Goal: Task Accomplishment & Management: Complete application form

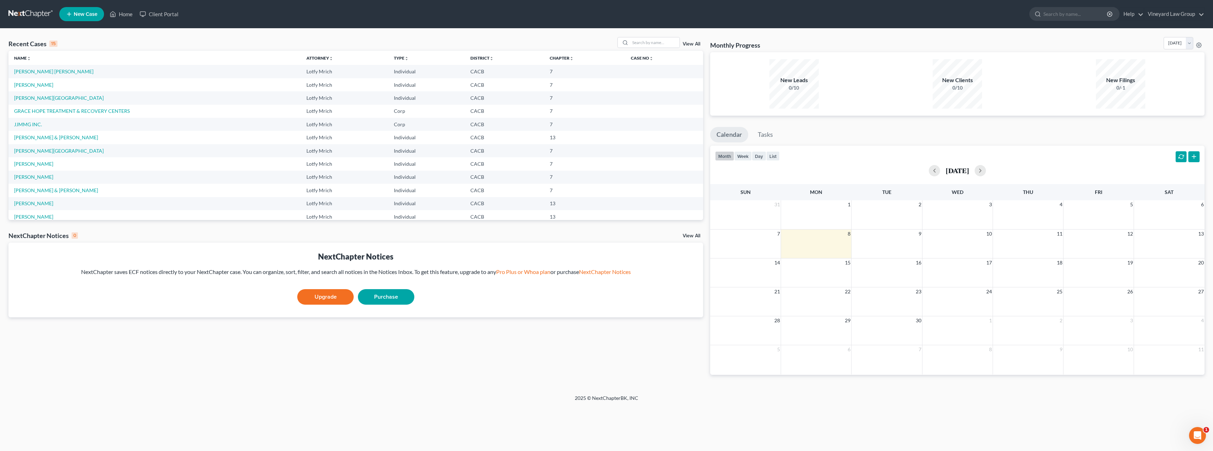
click at [87, 14] on span "New Case" at bounding box center [86, 14] width 24 height 5
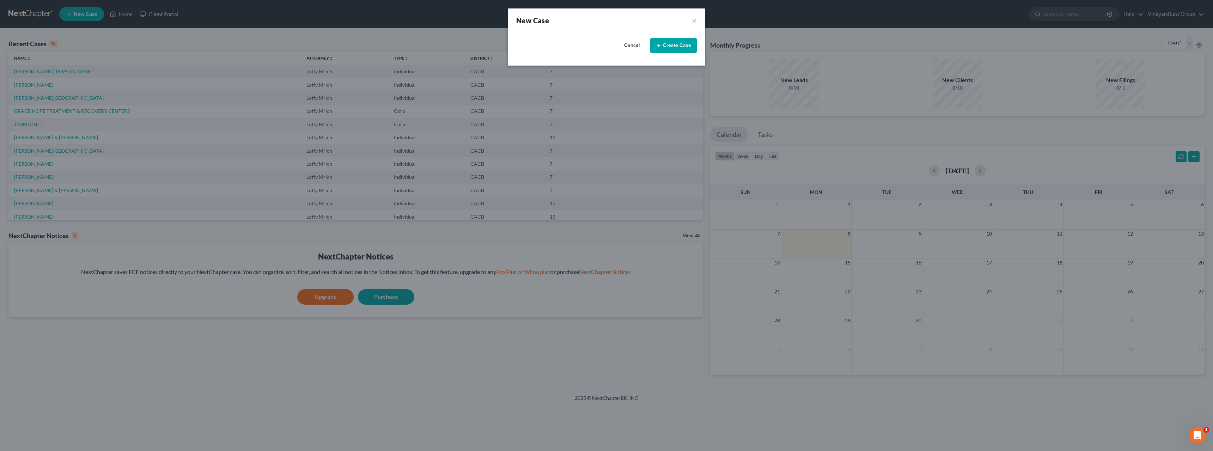
select select "7"
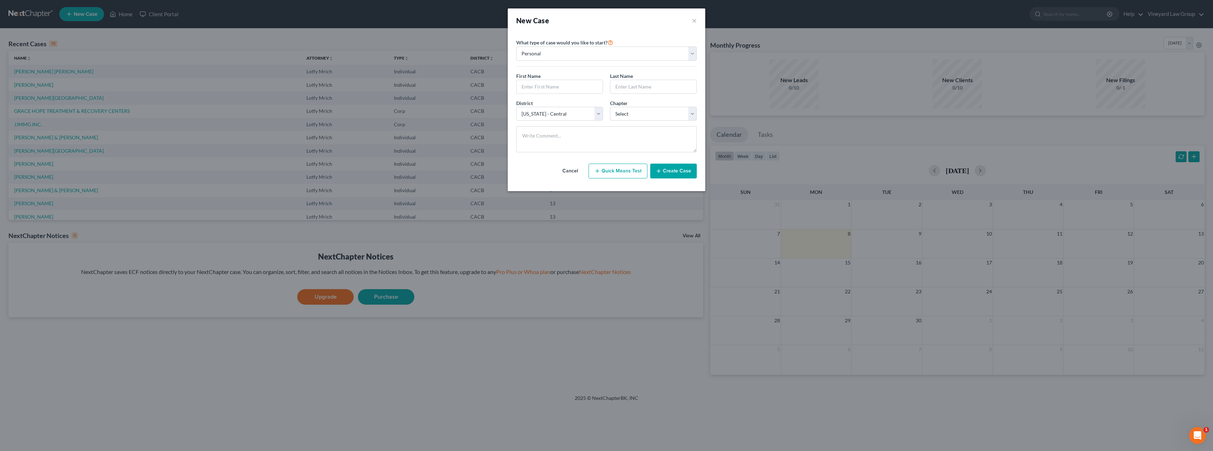
click at [672, 173] on button "Create Case" at bounding box center [673, 171] width 47 height 15
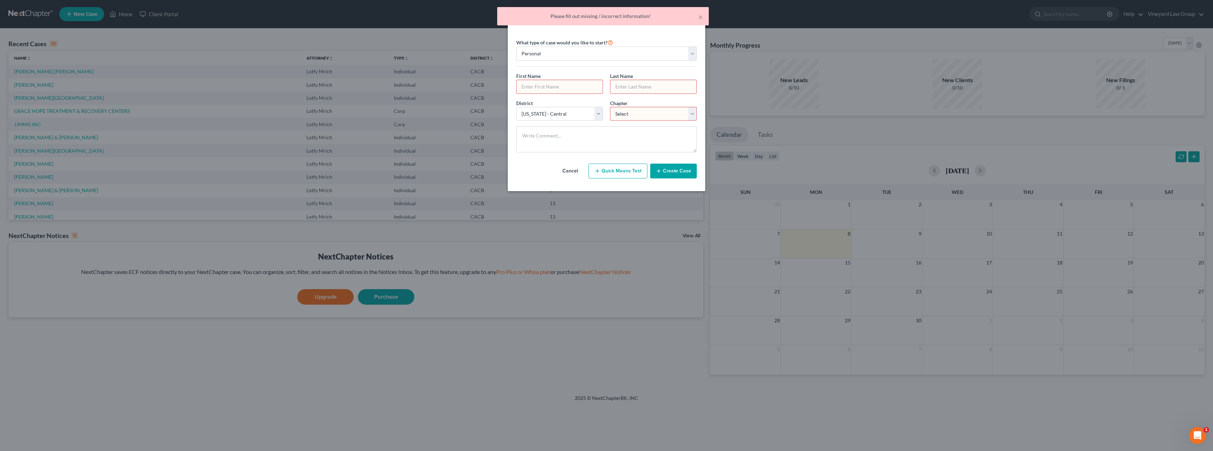
click at [581, 82] on input "text" at bounding box center [559, 86] width 86 height 13
click at [536, 87] on input "text" at bounding box center [559, 86] width 86 height 13
click at [691, 54] on select "Personal Business" at bounding box center [606, 54] width 180 height 14
select select "1"
click at [516, 47] on select "Personal Business" at bounding box center [606, 54] width 180 height 14
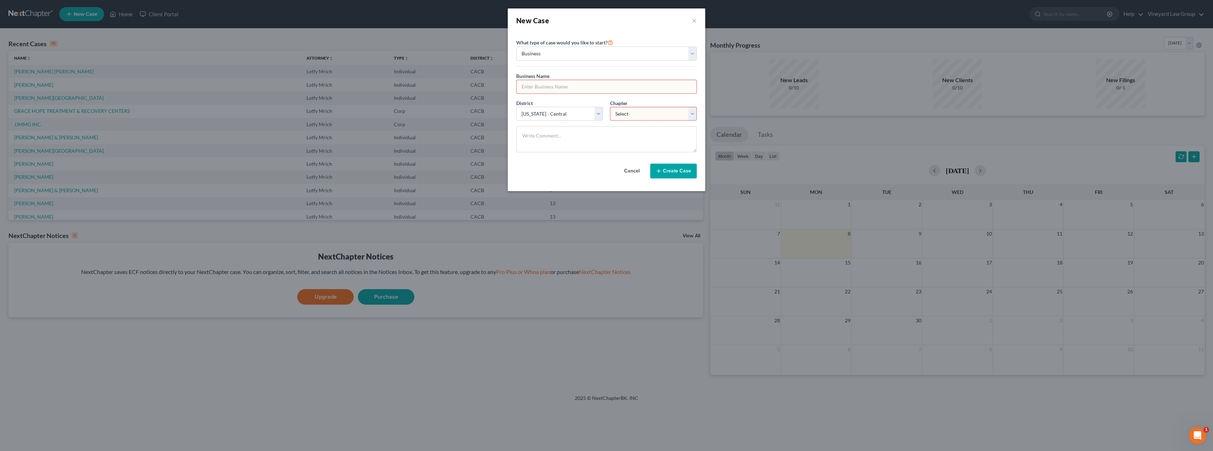
click at [539, 87] on input "text" at bounding box center [606, 86] width 180 height 13
type input "GRACE HOPE TREATMENT & RECOVERY CENTERS"
click at [694, 116] on select "Select 7 11 12" at bounding box center [653, 114] width 87 height 14
select select "0"
click at [610, 107] on select "Select 7 11 12" at bounding box center [653, 114] width 87 height 14
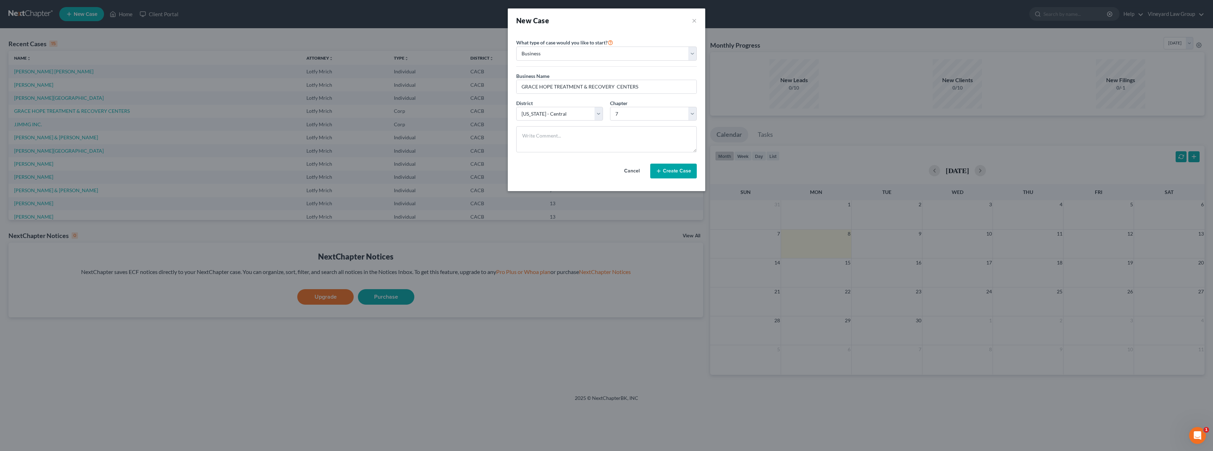
click at [668, 170] on button "Create Case" at bounding box center [673, 171] width 47 height 15
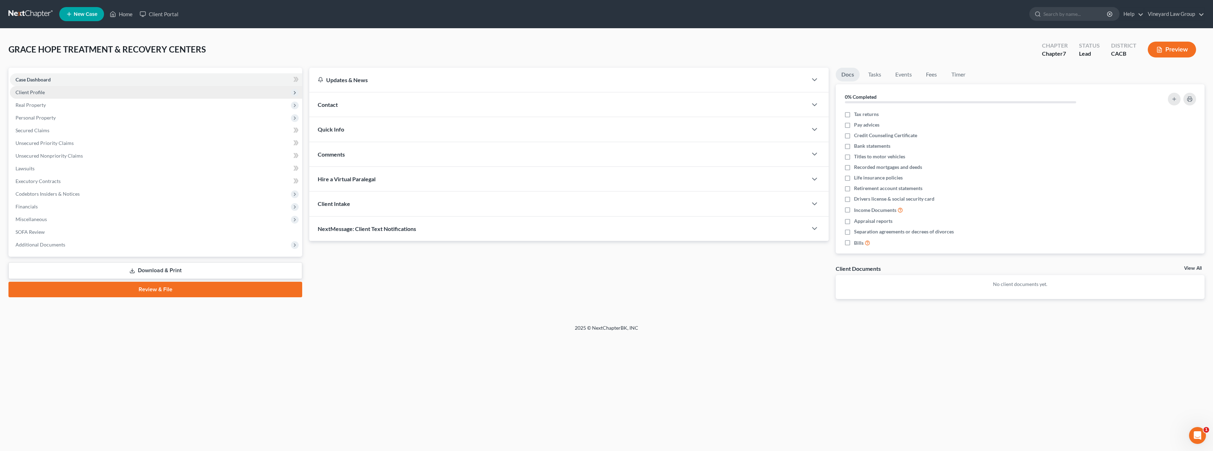
click at [45, 93] on span "Client Profile" at bounding box center [156, 92] width 292 height 13
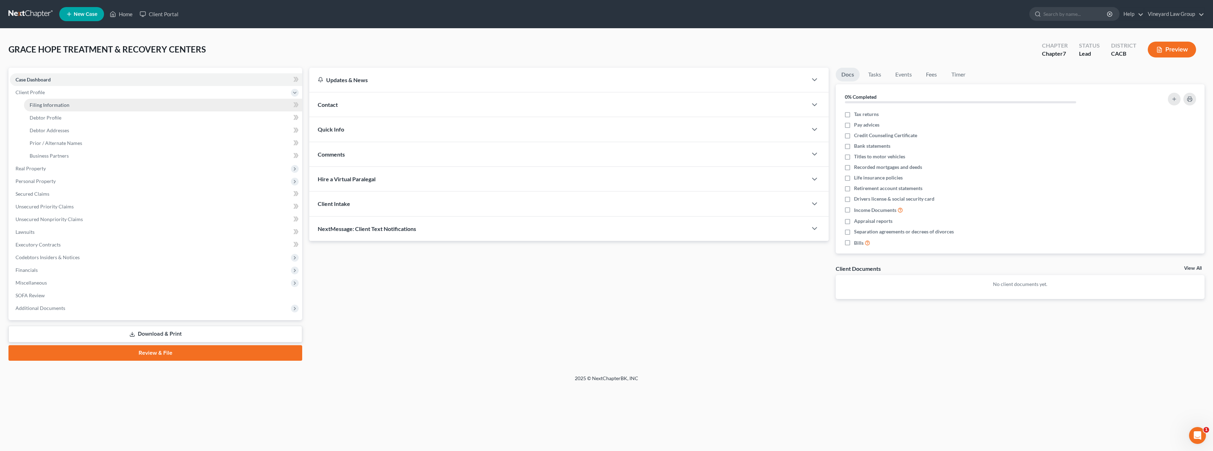
click at [51, 106] on span "Filing Information" at bounding box center [50, 105] width 40 height 6
select select "1"
select select "0"
select select "7"
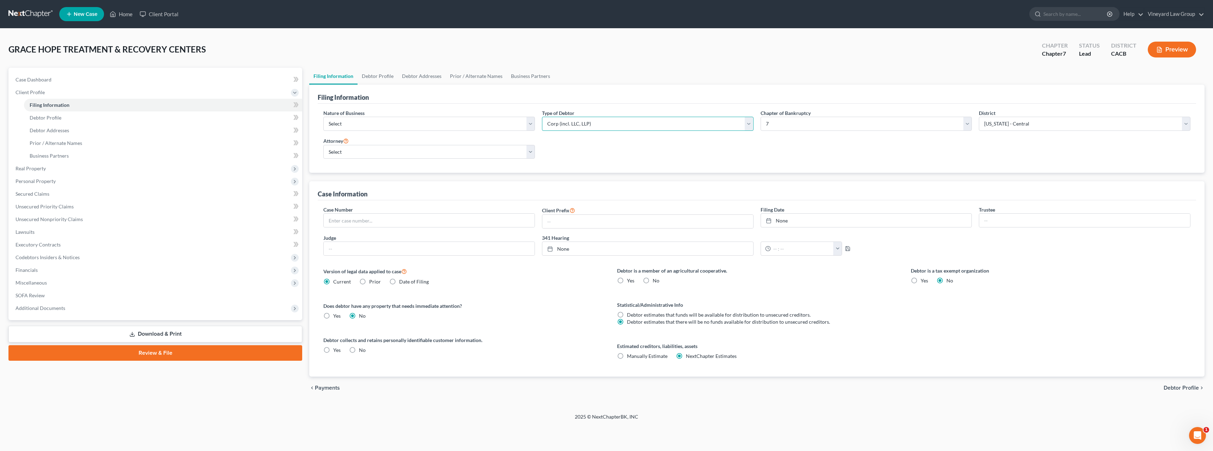
click at [595, 121] on select "Select Partnership Corp (incl. LLC, LLP) Other" at bounding box center [648, 124] width 212 height 14
click at [542, 117] on select "Select Partnership Corp (incl. LLC, LLP) Other" at bounding box center [648, 124] width 212 height 14
click at [359, 349] on label "No" at bounding box center [362, 350] width 7 height 7
click at [362, 349] on input "No" at bounding box center [364, 349] width 5 height 5
radio input "true"
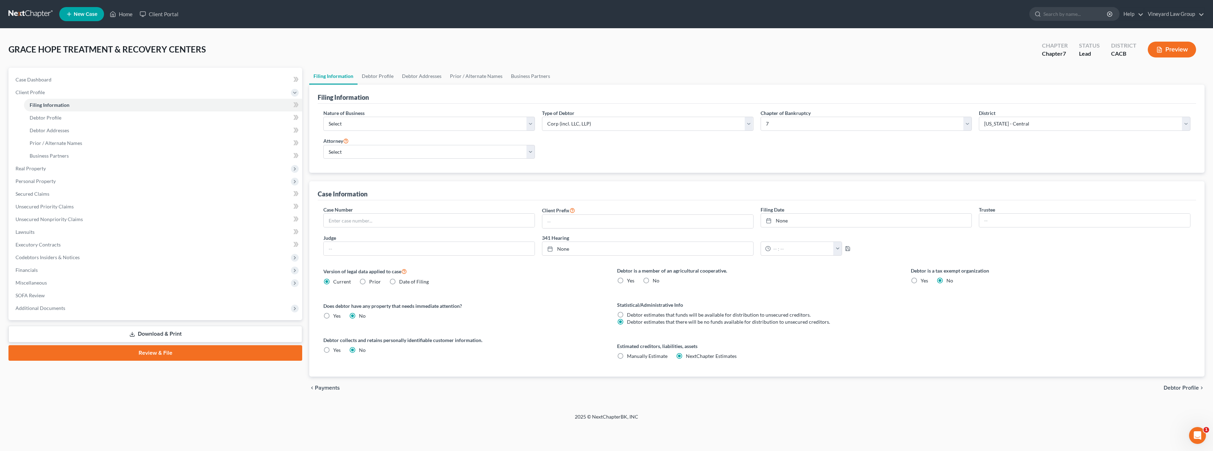
click at [653, 280] on label "No" at bounding box center [656, 280] width 7 height 7
click at [655, 280] on input "No" at bounding box center [657, 279] width 5 height 5
radio input "true"
click at [1195, 389] on span "Debtor Profile" at bounding box center [1180, 388] width 35 height 6
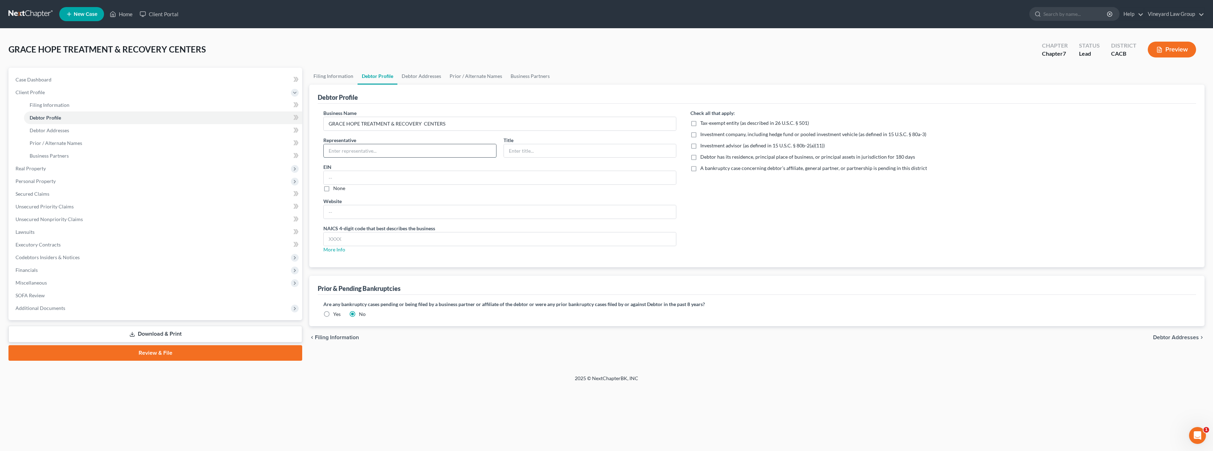
click at [361, 151] on input "text" at bounding box center [410, 150] width 172 height 13
type input "g"
click at [514, 153] on input "text" at bounding box center [590, 150] width 172 height 13
click at [401, 150] on input "GRACE" at bounding box center [410, 150] width 172 height 13
type input "[PERSON_NAME]"
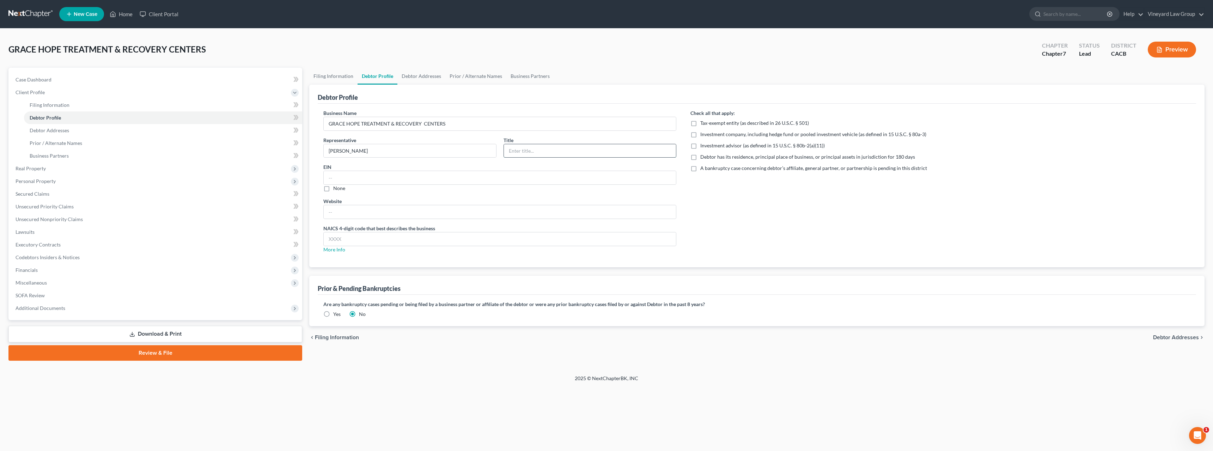
click at [513, 151] on input "text" at bounding box center [590, 150] width 172 height 13
type input "CEO"
click at [333, 178] on input "text" at bounding box center [500, 177] width 352 height 13
type input "[US_EMPLOYER_IDENTIFICATION_NUMBER]"
click at [1198, 338] on span "Debtor Addresses" at bounding box center [1176, 338] width 46 height 6
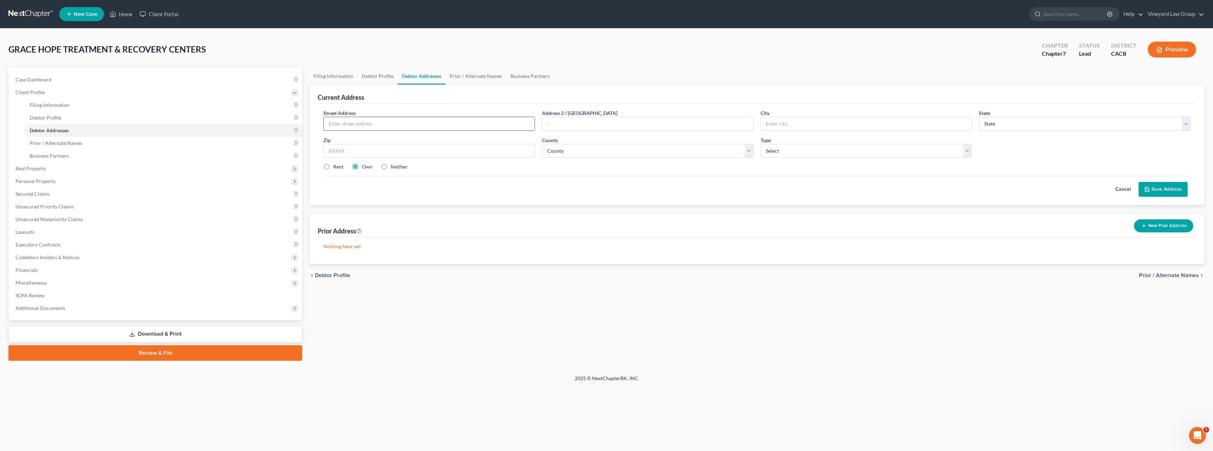
click at [359, 122] on input "text" at bounding box center [429, 123] width 211 height 13
click at [365, 123] on input "text" at bounding box center [429, 123] width 211 height 13
click at [352, 124] on input "text" at bounding box center [429, 123] width 211 height 13
click at [347, 125] on input "text" at bounding box center [429, 123] width 211 height 13
click at [343, 138] on div "Zip *" at bounding box center [429, 147] width 219 height 22
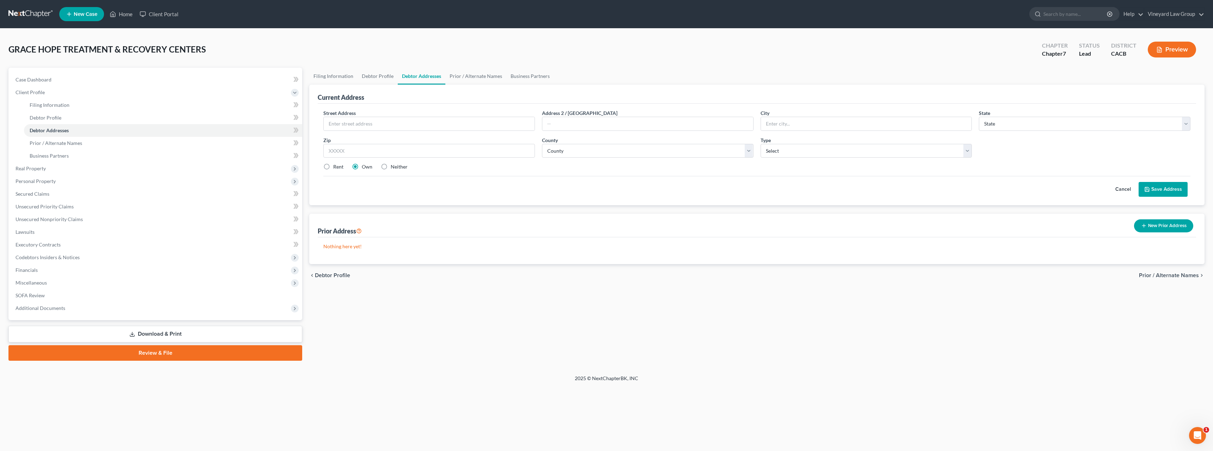
click at [333, 167] on label "Rent" at bounding box center [338, 166] width 10 height 7
click at [336, 167] on input "Rent" at bounding box center [338, 165] width 5 height 5
radio input "true"
click at [342, 123] on input "text" at bounding box center [429, 123] width 211 height 13
type input "[STREET_ADDRESS]"
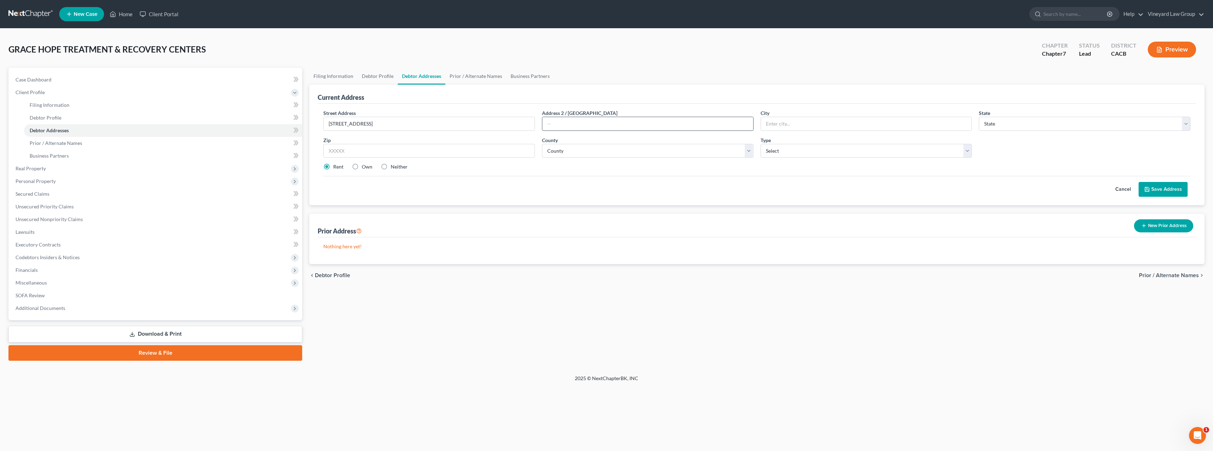
click at [633, 120] on input "text" at bounding box center [647, 123] width 211 height 13
click at [768, 122] on input "text" at bounding box center [866, 123] width 211 height 13
type input "Fontana"
click at [1190, 126] on div "State * State [US_STATE] AK AR AZ CA CO CT DE DC [GEOGRAPHIC_DATA] [GEOGRAPHIC_…" at bounding box center [1084, 120] width 219 height 22
click at [1186, 127] on select "State [US_STATE] AK AR AZ CA CO CT DE DC [GEOGRAPHIC_DATA] [GEOGRAPHIC_DATA] GU…" at bounding box center [1085, 124] width 212 height 14
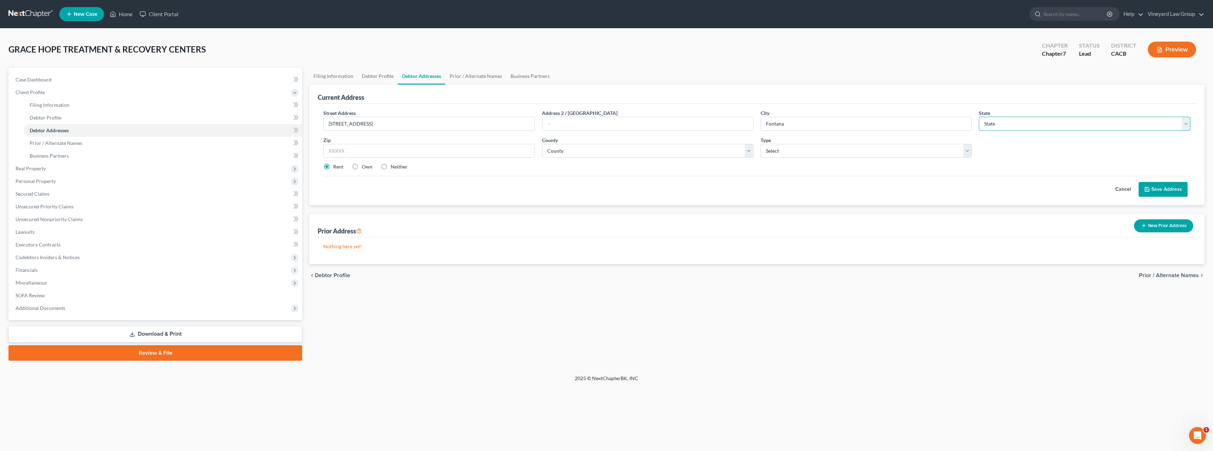
select select "4"
click at [979, 117] on select "State [US_STATE] AK AR AZ CA CO CT DE DC [GEOGRAPHIC_DATA] [GEOGRAPHIC_DATA] GU…" at bounding box center [1085, 124] width 212 height 14
click at [328, 153] on input "text" at bounding box center [429, 151] width 212 height 14
type input "92336"
click at [607, 168] on div "Rent Own Neither" at bounding box center [757, 166] width 874 height 7
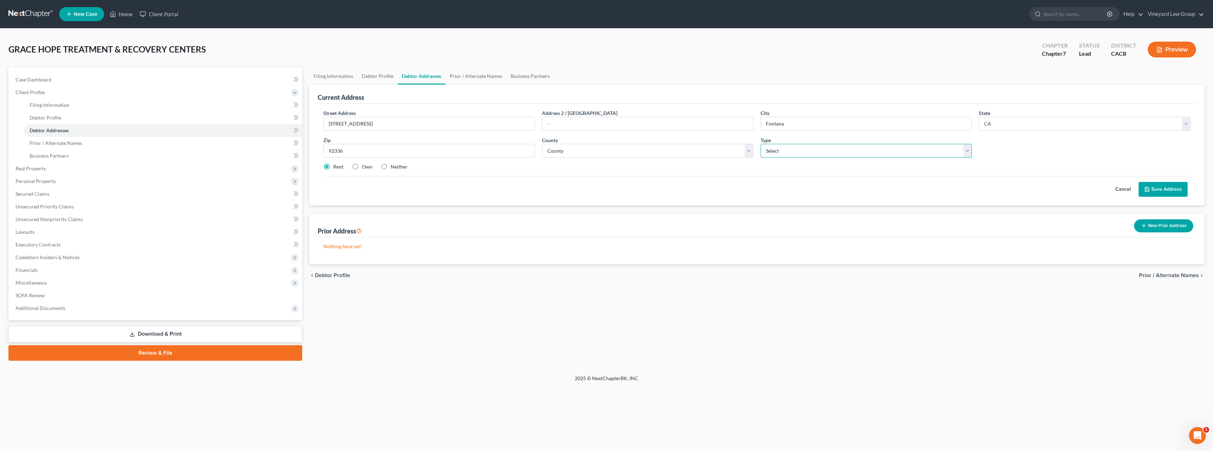
click at [969, 151] on select "Select Business Mailing Location of Assets" at bounding box center [866, 151] width 212 height 14
select select "0"
click at [760, 144] on select "Select Business Mailing Location of Assets" at bounding box center [866, 151] width 212 height 14
click at [750, 151] on select "County [GEOGRAPHIC_DATA] [GEOGRAPHIC_DATA] [GEOGRAPHIC_DATA] [GEOGRAPHIC_DATA] …" at bounding box center [648, 151] width 212 height 14
select select "35"
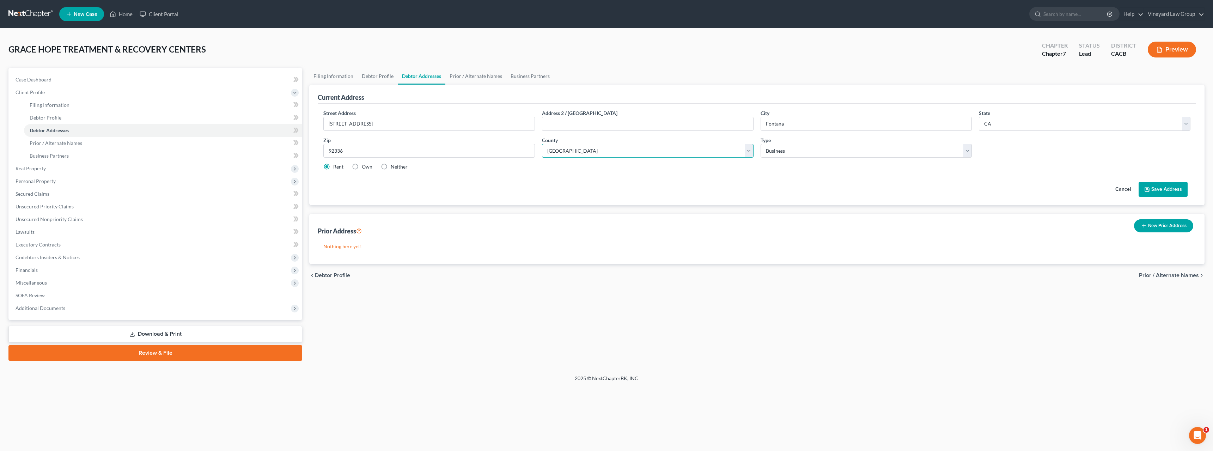
click at [542, 144] on select "County [GEOGRAPHIC_DATA] [GEOGRAPHIC_DATA] [GEOGRAPHIC_DATA] [GEOGRAPHIC_DATA] …" at bounding box center [648, 151] width 212 height 14
click at [1164, 191] on button "Save Address" at bounding box center [1162, 189] width 49 height 15
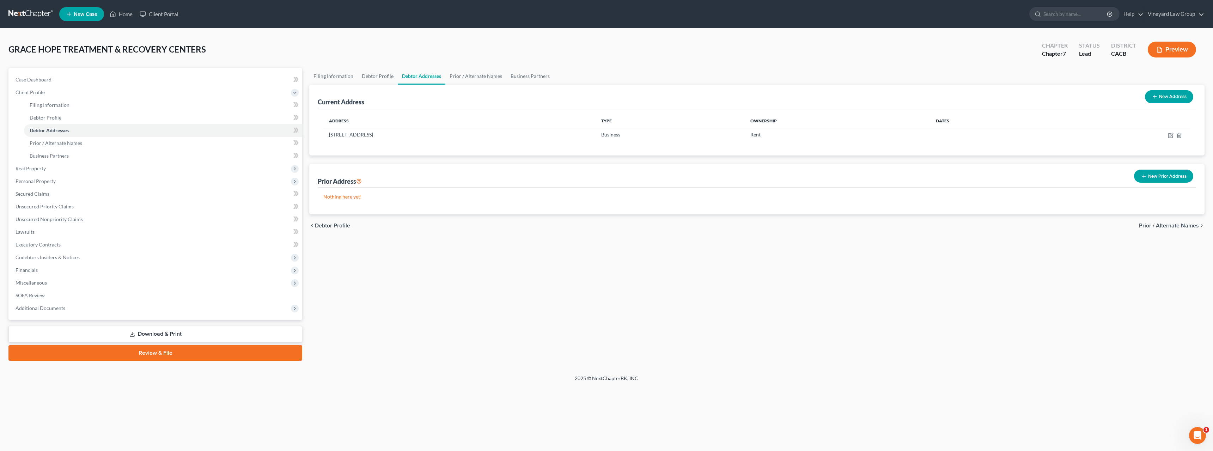
click at [1182, 225] on span "Prior / Alternate Names" at bounding box center [1169, 226] width 60 height 6
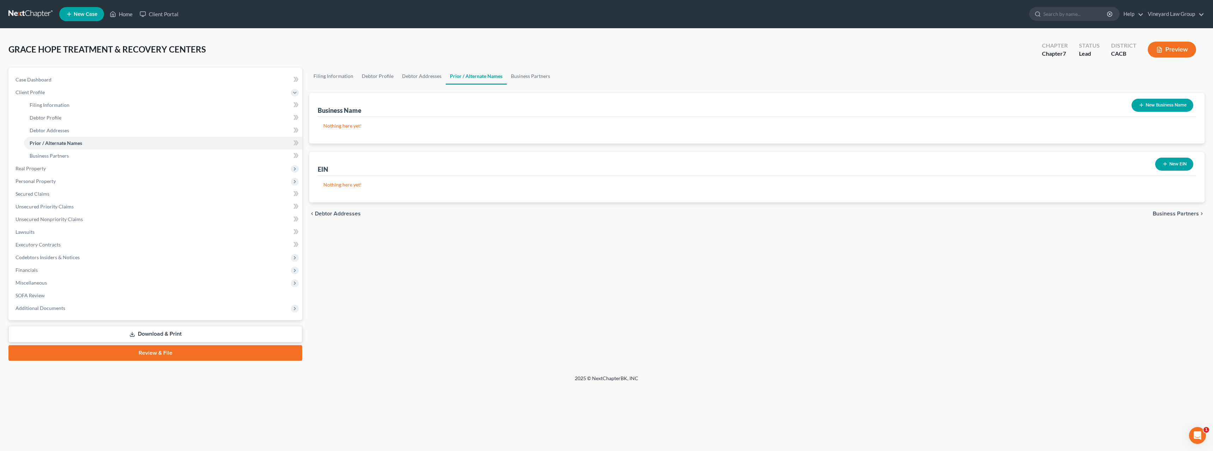
click at [1144, 105] on button "New Business Name" at bounding box center [1162, 105] width 62 height 13
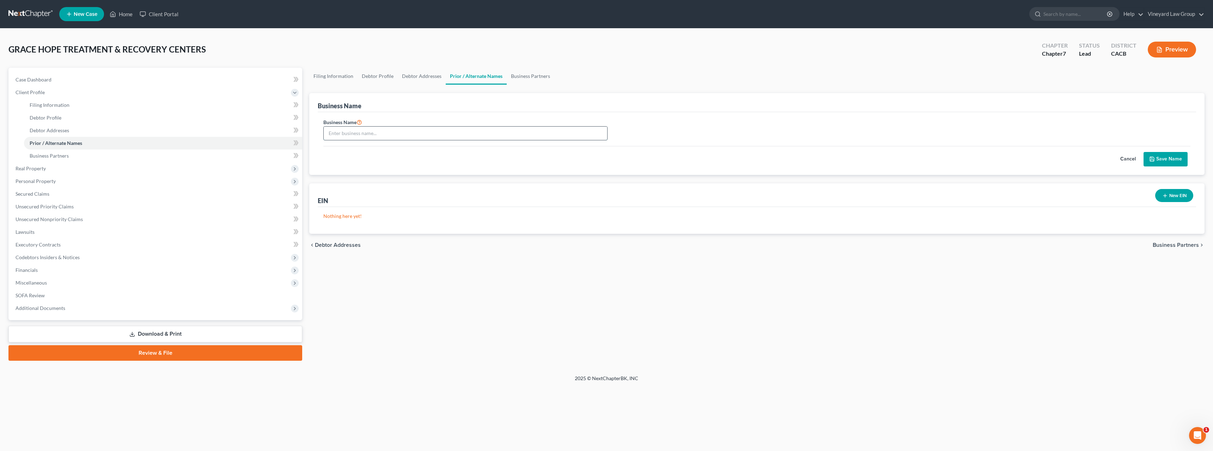
click at [363, 134] on input "text" at bounding box center [465, 133] width 283 height 13
type input "GRACE HOPE TREATMENT & RECOVERY CENTERS"
click at [348, 221] on div "Nothing here yet!" at bounding box center [757, 220] width 878 height 27
click at [1173, 158] on button "Save Name" at bounding box center [1165, 159] width 44 height 15
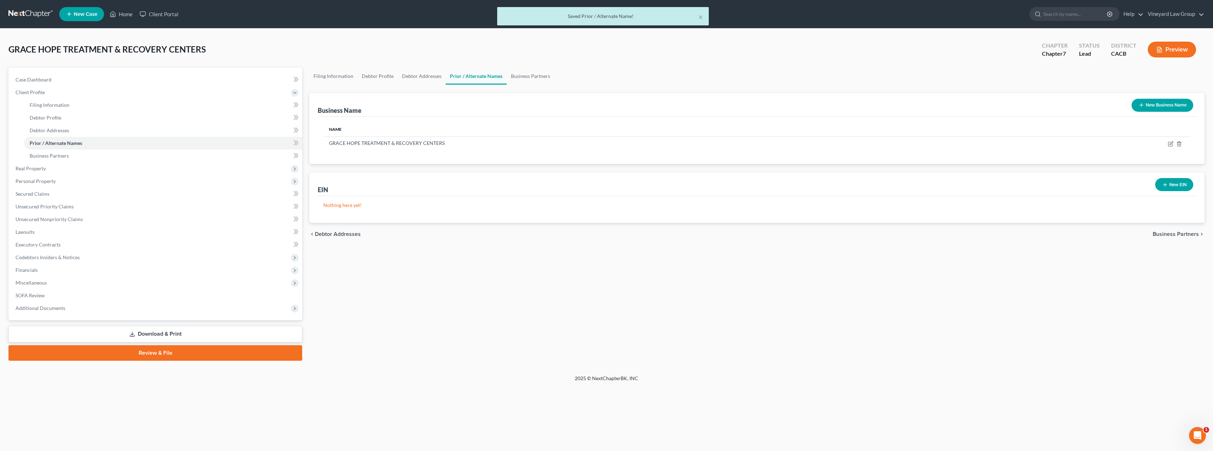
click at [1187, 233] on span "Business Partners" at bounding box center [1175, 234] width 46 height 6
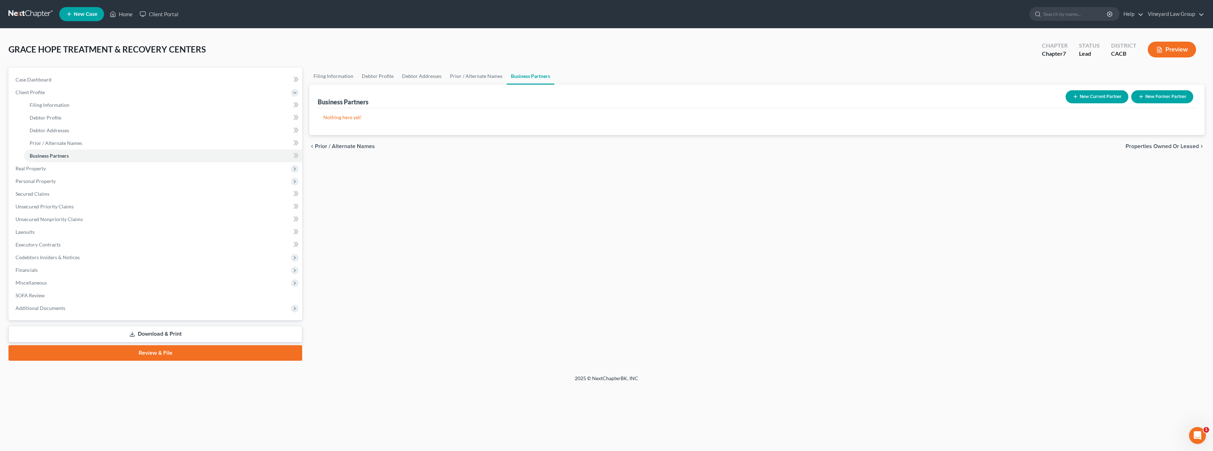
click at [1189, 146] on span "Properties Owned or Leased" at bounding box center [1161, 146] width 73 height 6
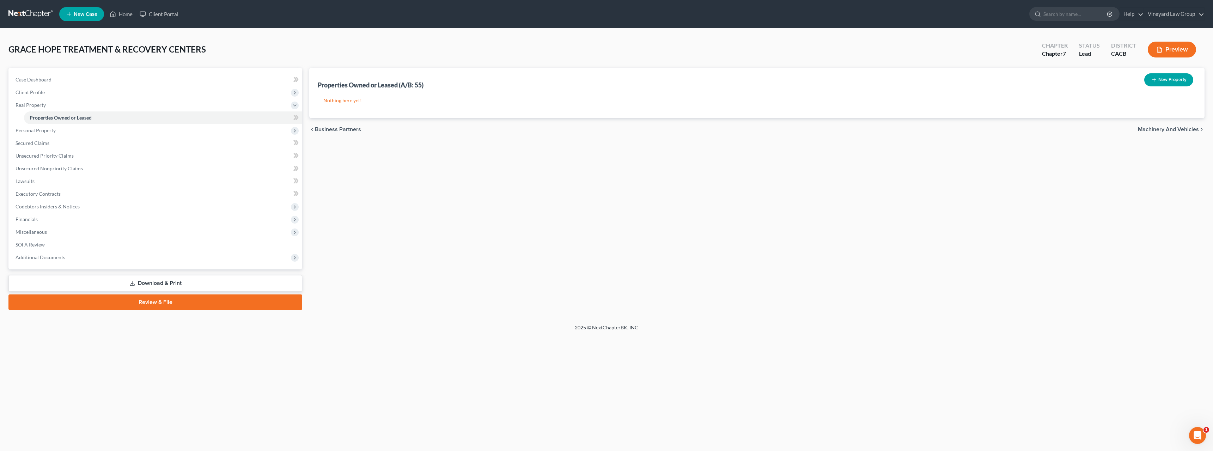
click at [1170, 80] on button "New Property" at bounding box center [1168, 79] width 49 height 13
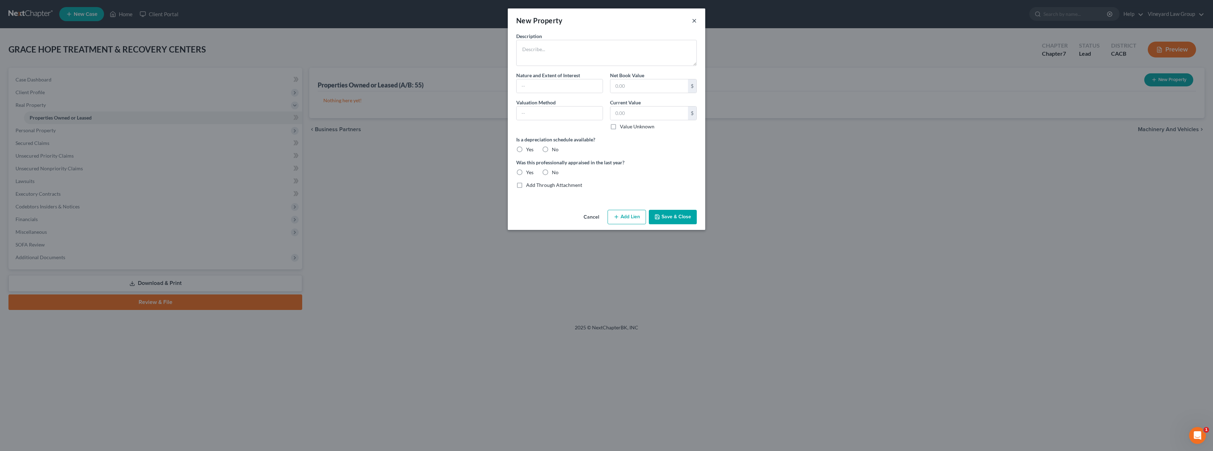
click at [694, 20] on button "×" at bounding box center [694, 20] width 5 height 8
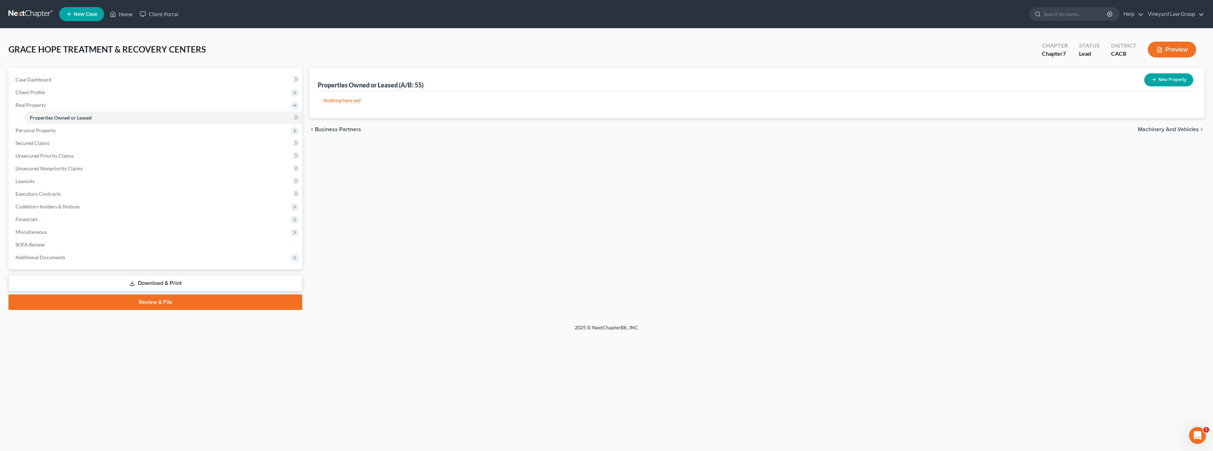
click at [339, 99] on p "Nothing here yet!" at bounding box center [756, 100] width 867 height 7
click at [1164, 79] on button "New Property" at bounding box center [1168, 79] width 49 height 13
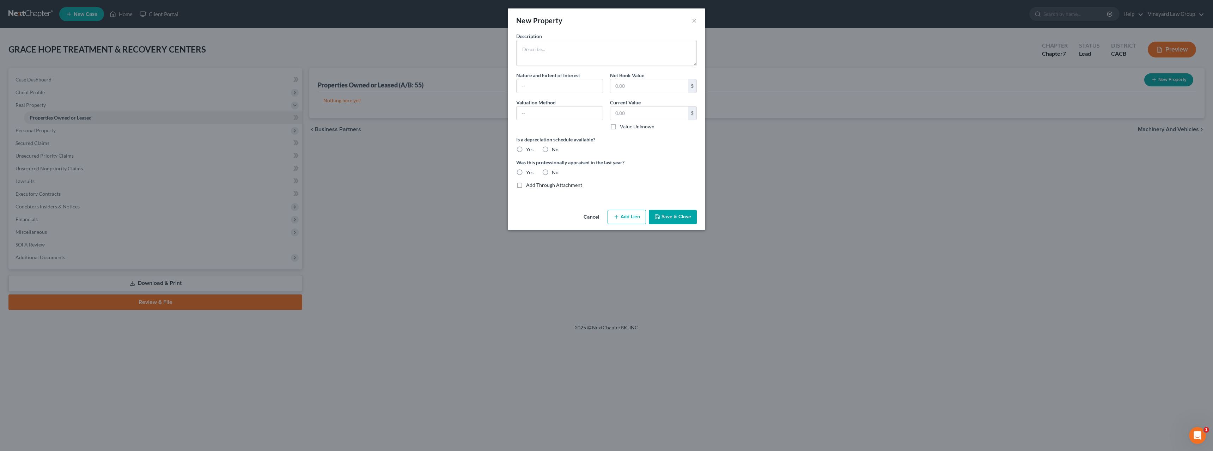
click at [690, 18] on div "New Property ×" at bounding box center [606, 20] width 197 height 24
click at [694, 21] on button "×" at bounding box center [694, 20] width 5 height 8
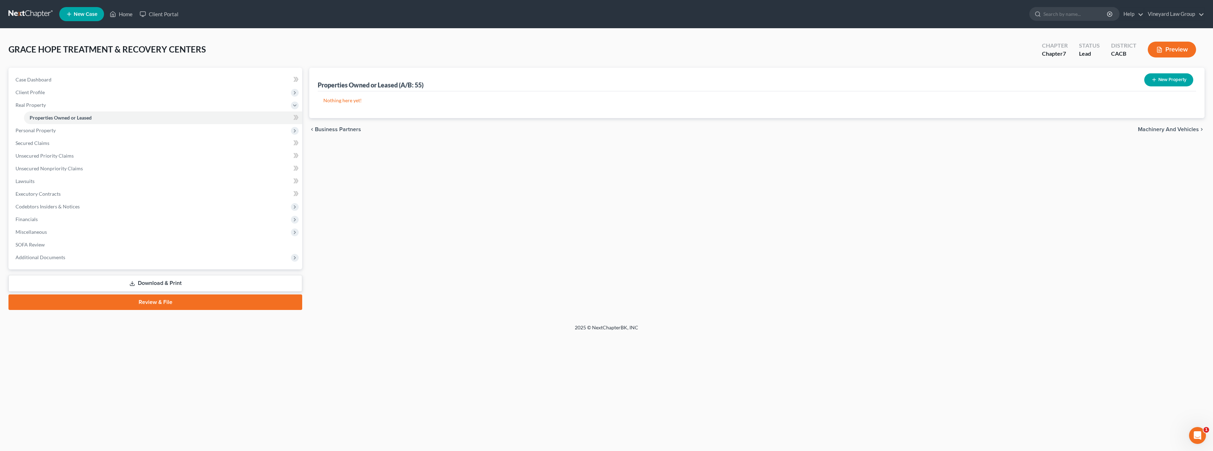
click at [1180, 131] on span "Machinery and Vehicles" at bounding box center [1168, 130] width 61 height 6
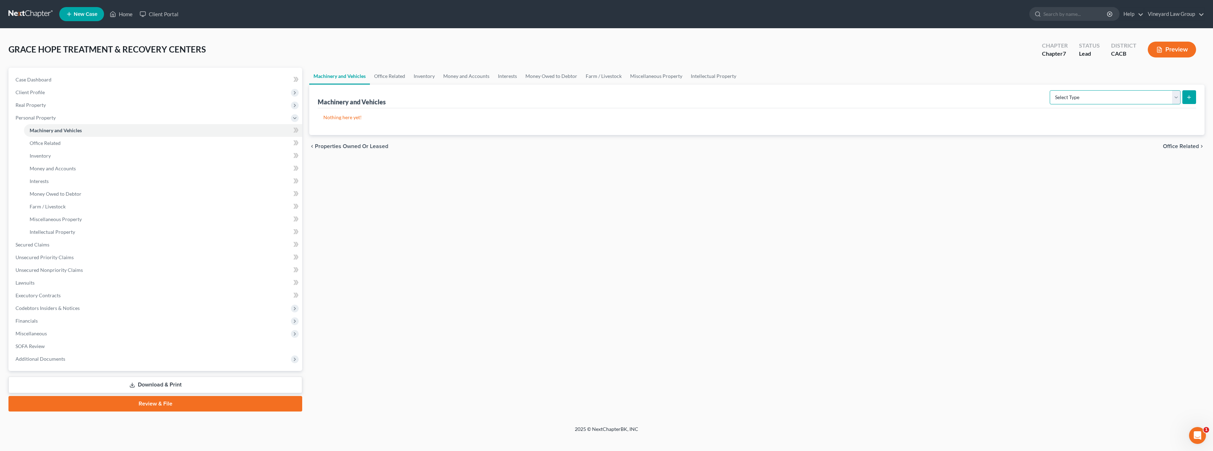
click at [1175, 100] on select "Select Type Aircraft (A/B: 49) Other Machinery, Fixtures and Equipment (A/B: 50…" at bounding box center [1114, 97] width 131 height 14
click at [1016, 120] on p "Nothing here yet!" at bounding box center [756, 117] width 867 height 7
click at [1190, 147] on span "Office Related" at bounding box center [1181, 146] width 36 height 6
click at [1177, 97] on select "Select Type Collectibles (A/B: 42) Office Equipment (A/B: 41) Office Fixtures (…" at bounding box center [1142, 97] width 78 height 14
select select "equipment"
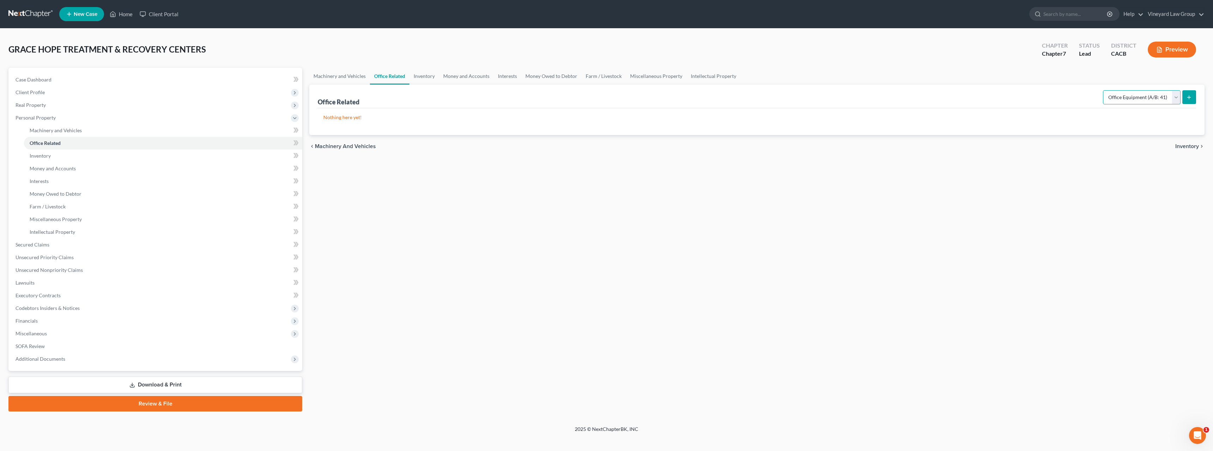
click at [1103, 90] on select "Select Type Collectibles (A/B: 42) Office Equipment (A/B: 41) Office Fixtures (…" at bounding box center [1142, 97] width 78 height 14
click at [1190, 98] on icon "submit" at bounding box center [1189, 97] width 6 height 6
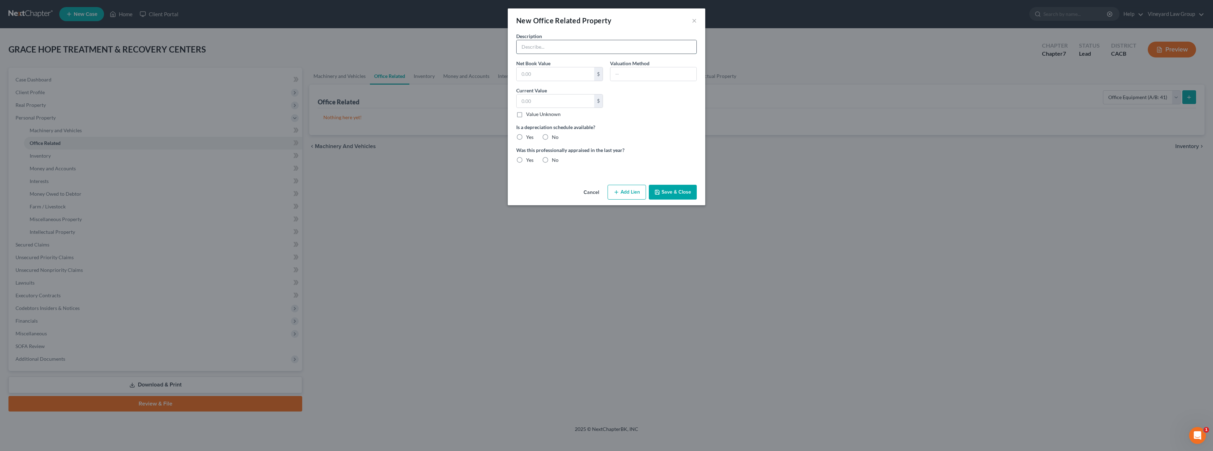
click at [542, 44] on input "text" at bounding box center [606, 46] width 180 height 13
click at [527, 45] on input "25 tables, 25 booth, decorative paintings, light fixtures, soda machine , coffe…" at bounding box center [606, 46] width 180 height 13
click at [538, 46] on input "1 tables, 25 booth, decorative paintings, light fixtures, soda machine , coffe …" at bounding box center [606, 46] width 180 height 13
click at [645, 47] on input "1 table, 25 booth, decorative paintings, light fixtures, soda machine , coffe m…" at bounding box center [606, 46] width 180 height 13
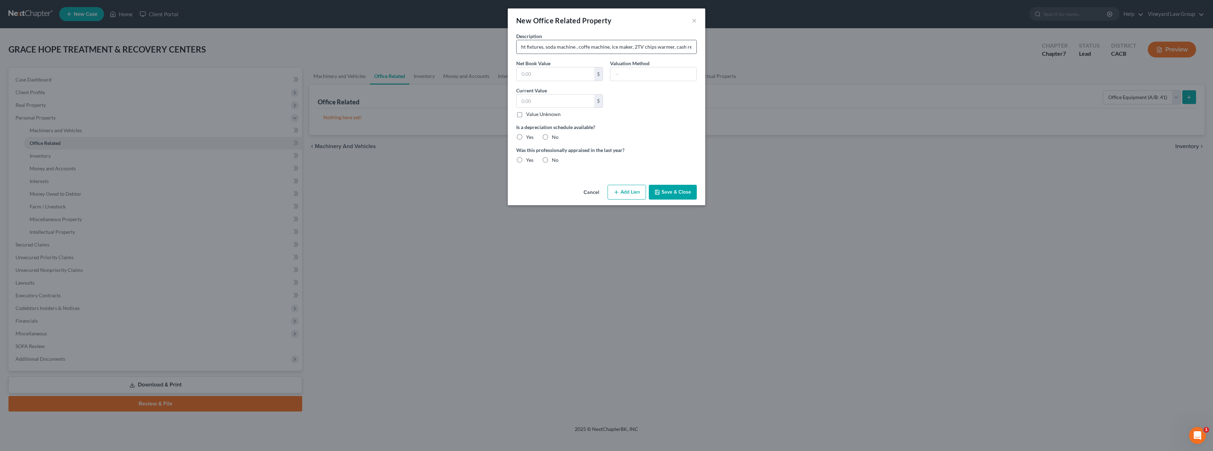
drag, startPoint x: 696, startPoint y: 46, endPoint x: 682, endPoint y: 48, distance: 13.5
click at [682, 48] on input "1 table, 25 booth, decorative paintings, light fixtures, soda machine , coffe m…" at bounding box center [606, 46] width 180 height 13
click at [691, 49] on input "1 table, 25 booth, decorative paintings, light fixtures, soda machine , coffe m…" at bounding box center [606, 46] width 180 height 13
drag, startPoint x: 694, startPoint y: 47, endPoint x: 651, endPoint y: 45, distance: 42.7
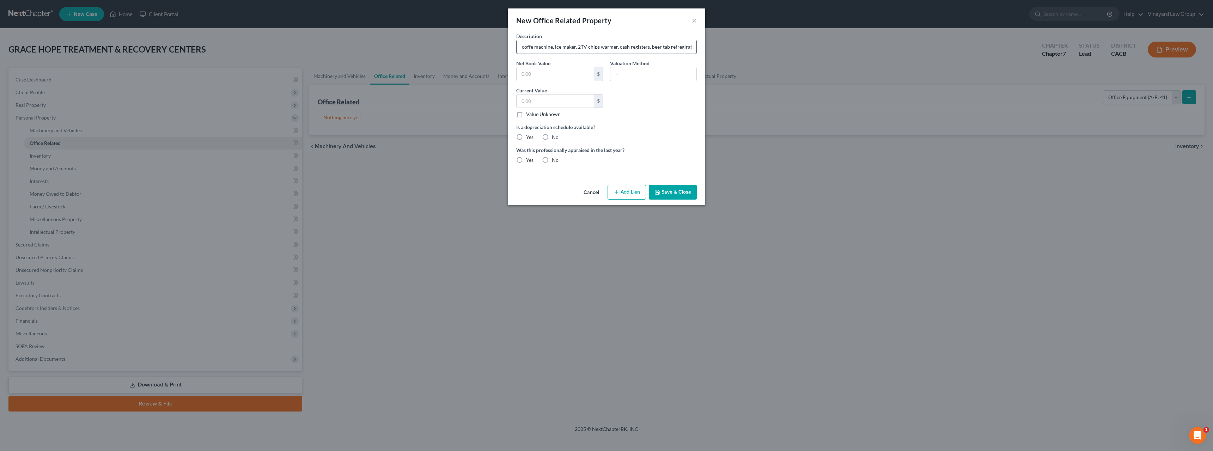
click at [651, 45] on input "1 table, 25 booth, decorative paintings, light fixtures, soda machine , coffe m…" at bounding box center [606, 46] width 180 height 13
click at [690, 46] on input "1 table, 25 booth, decorative paintings, light fixtures, soda machine , coffe m…" at bounding box center [606, 46] width 180 height 13
drag, startPoint x: 691, startPoint y: 46, endPoint x: 549, endPoint y: 44, distance: 142.1
click at [549, 44] on input "1 table, 25 booth, decorative paintings, light fixtures, soda machine , coffe m…" at bounding box center [606, 46] width 180 height 13
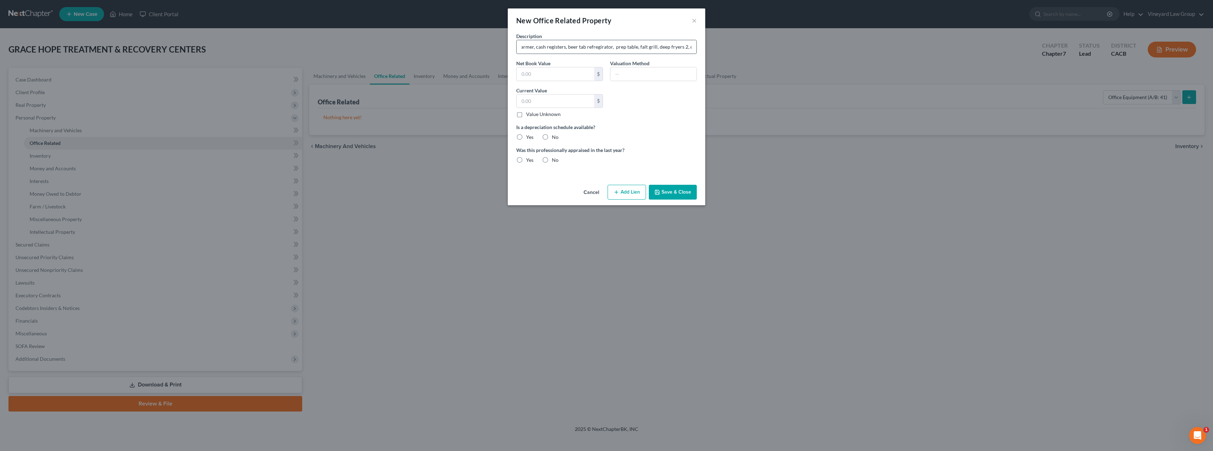
scroll to position [0, 238]
drag, startPoint x: 695, startPoint y: 45, endPoint x: 574, endPoint y: 39, distance: 121.1
click at [572, 39] on div "Description 1 table, 25 booth, decorative paintings, light fixtures, soda machi…" at bounding box center [607, 43] width 188 height 22
click at [694, 44] on input "1 table, 25 booth, decorative paintings, light fixtures, soda machine , coffe m…" at bounding box center [606, 46] width 180 height 13
click at [692, 45] on input "1 table, 25 booth, decorative paintings, light fixtures, soda machine , coffe m…" at bounding box center [606, 46] width 180 height 13
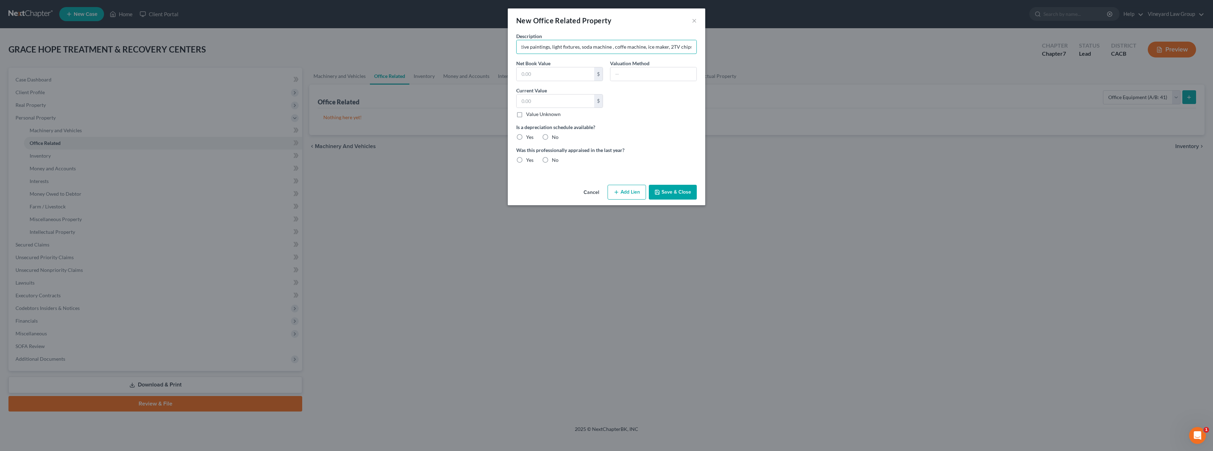
scroll to position [0, 0]
drag, startPoint x: 691, startPoint y: 46, endPoint x: 502, endPoint y: 42, distance: 188.7
click at [502, 42] on div "New Office Related Property × Description 1 table, 25 booth, decorative paintin…" at bounding box center [606, 225] width 1213 height 451
drag, startPoint x: 524, startPoint y: 49, endPoint x: 694, endPoint y: 56, distance: 170.4
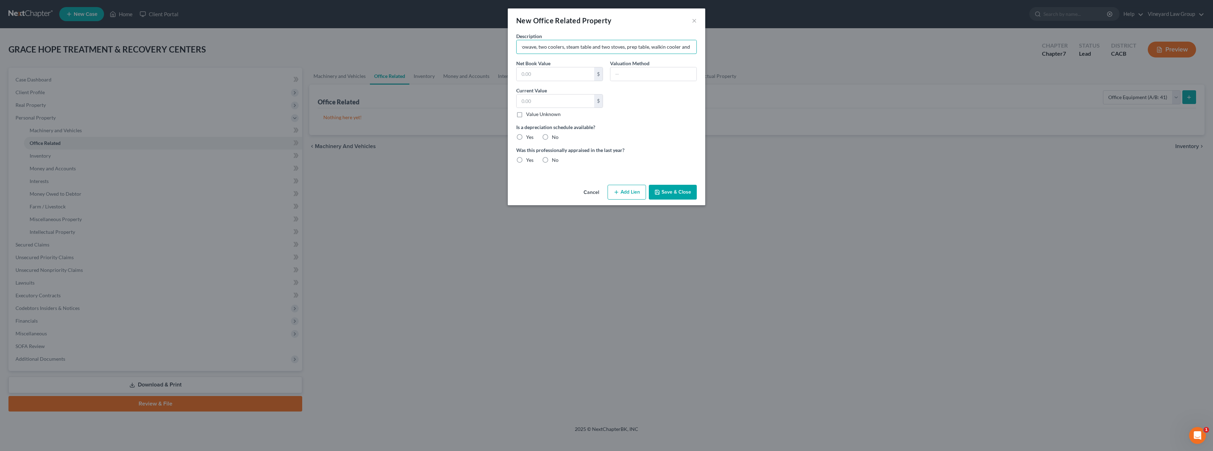
click at [694, 56] on div "Description [PERSON_NAME], microwave, two coolers, steam table and two stoves, …" at bounding box center [607, 100] width 188 height 137
type input "a"
type input "c"
click at [618, 47] on input "COMPUTERS AND ELECTRONICS , ALARM , 6 BEDS, 1 DINING, SOFA , 5TV" at bounding box center [606, 46] width 180 height 13
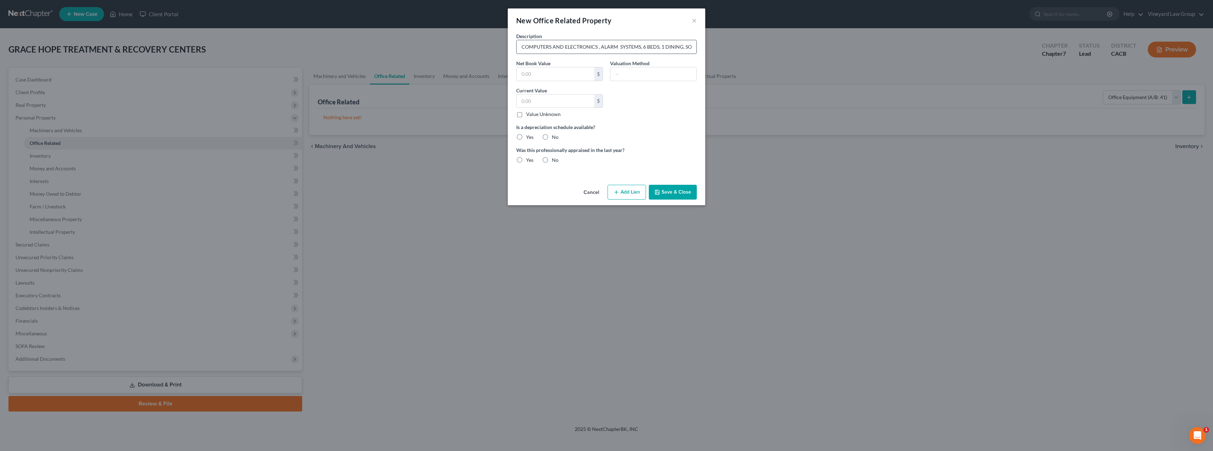
click at [693, 47] on input "COMPUTERS AND ELECTRONICS , ALARM SYSTEMS, 6 BEDS, 1 DINING, SOFA , 5TV" at bounding box center [606, 46] width 180 height 13
click at [619, 47] on input "COMPUTERS AND ELECTRONICS , ALARM SYSTEMS, 6 BEDS, 1 DINING, SOFA , 5TV" at bounding box center [606, 46] width 180 height 13
drag, startPoint x: 618, startPoint y: 47, endPoint x: 600, endPoint y: 45, distance: 17.8
click at [600, 45] on input "COMPUTERS AND ELECTRONICS , ALARM SYSTEMS, 6 BEDS, 1 DINING, SOFA , 5TV" at bounding box center [606, 46] width 180 height 13
drag, startPoint x: 639, startPoint y: 46, endPoint x: 599, endPoint y: 45, distance: 39.8
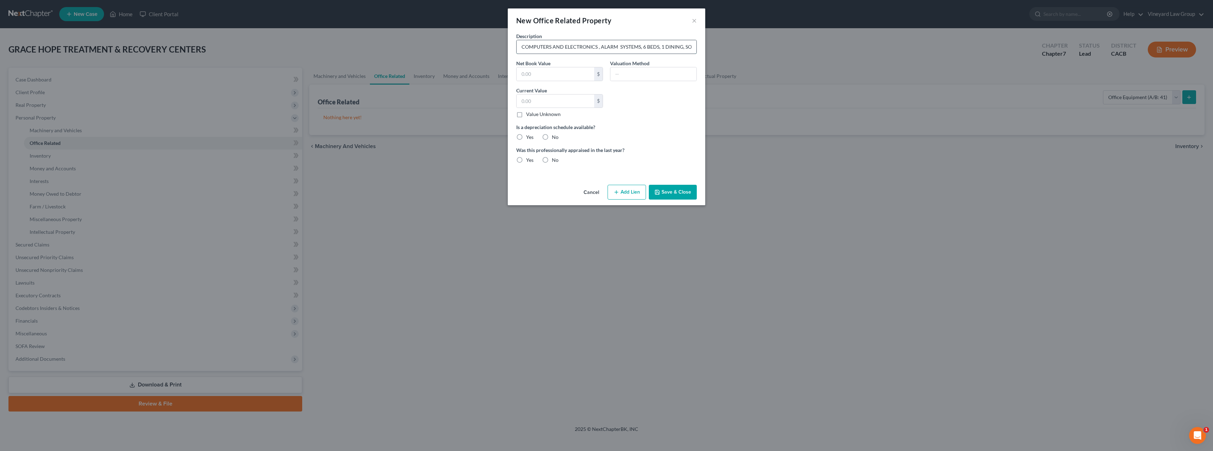
click at [599, 45] on input "COMPUTERS AND ELECTRONICS , ALARM SYSTEMS, 6 BEDS, 1 DINING, SOFA , 5TV" at bounding box center [606, 46] width 180 height 13
click at [600, 47] on input "COMPUTERS AND ELECTRONICS ,SECURITY CAMERSA, 6 BEDS, 1 DINING, SOFA , 5TV" at bounding box center [606, 46] width 180 height 13
drag, startPoint x: 610, startPoint y: 46, endPoint x: 600, endPoint y: 47, distance: 9.9
click at [600, 47] on input "COMPUTERS AND ELECTRONICS , ONE SECURITY CAMERSA, 6 BEDS, 1 DINING, SOFA , 5TV" at bounding box center [606, 46] width 180 height 13
click at [653, 45] on input "COMPUTERS AND ELECTRONICS , 5 SECURITY CAMERSA, 6 BEDS, 1 DINING, SOFA , 5TV" at bounding box center [606, 46] width 180 height 13
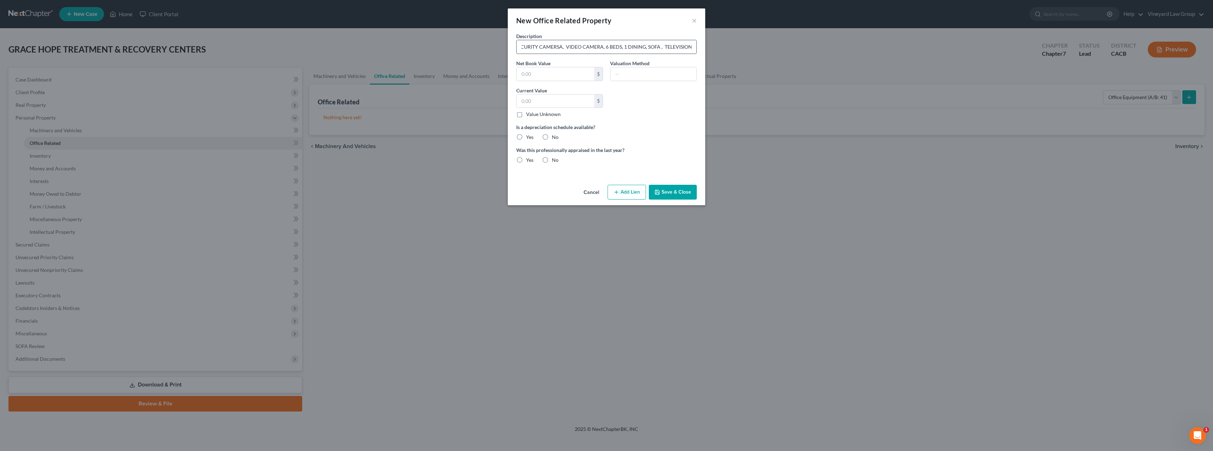
scroll to position [0, 91]
type input "COMPUTERS AND ELECTRONICS , 5 SECURITY CAMERSA, VIDEO CAMERA, 6 BEDS, 1 DINING,…"
drag, startPoint x: 525, startPoint y: 75, endPoint x: 532, endPoint y: 73, distance: 7.4
click at [526, 75] on input "text" at bounding box center [555, 73] width 78 height 13
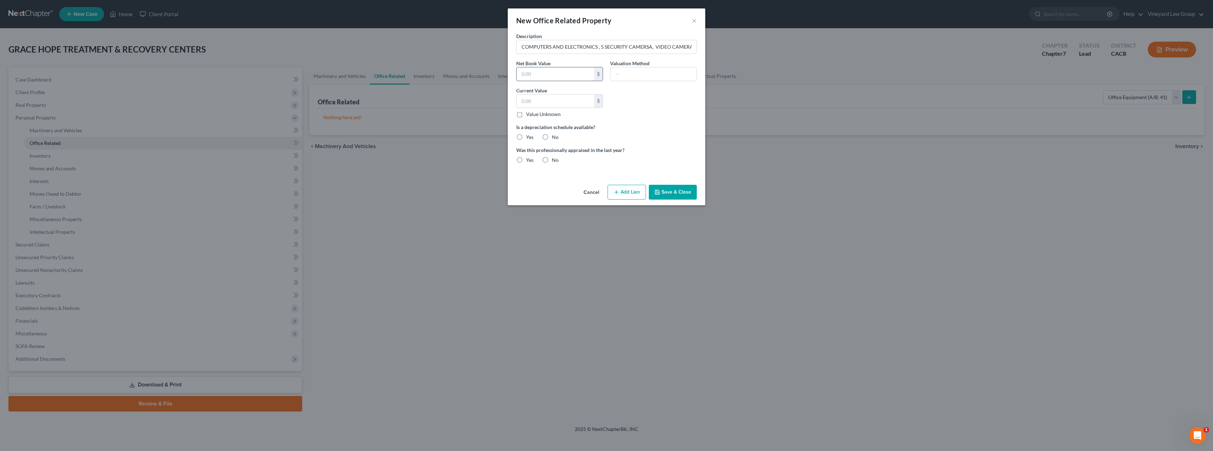
type input "2"
type input "5,000"
click at [528, 104] on input "text" at bounding box center [555, 100] width 78 height 13
click at [537, 75] on input "5,000" at bounding box center [555, 73] width 78 height 13
click at [527, 102] on input "text" at bounding box center [555, 100] width 78 height 13
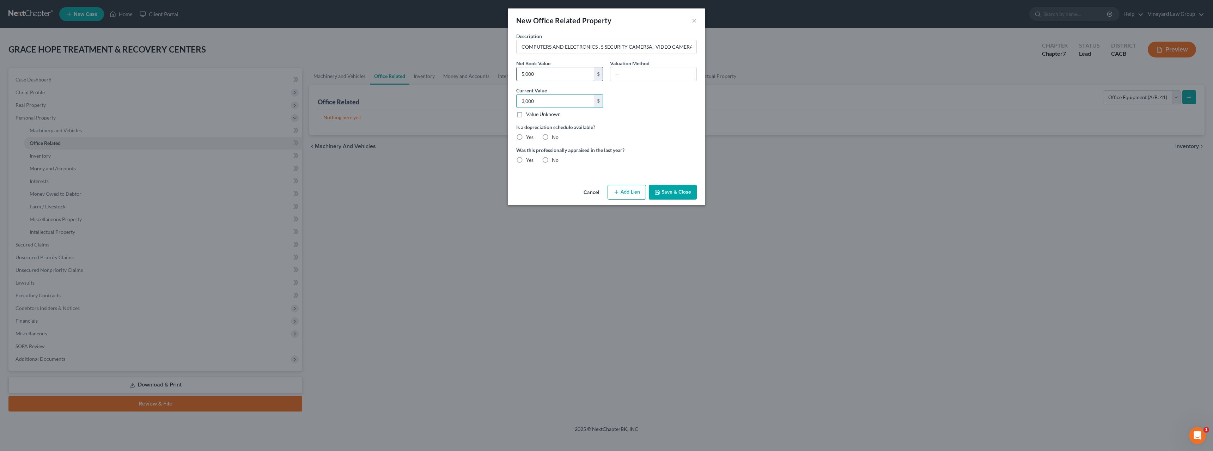
type input "3,000"
click at [552, 136] on label "No" at bounding box center [555, 137] width 7 height 7
click at [555, 136] on input "No" at bounding box center [557, 136] width 5 height 5
radio input "true"
click at [552, 159] on label "No" at bounding box center [555, 160] width 7 height 7
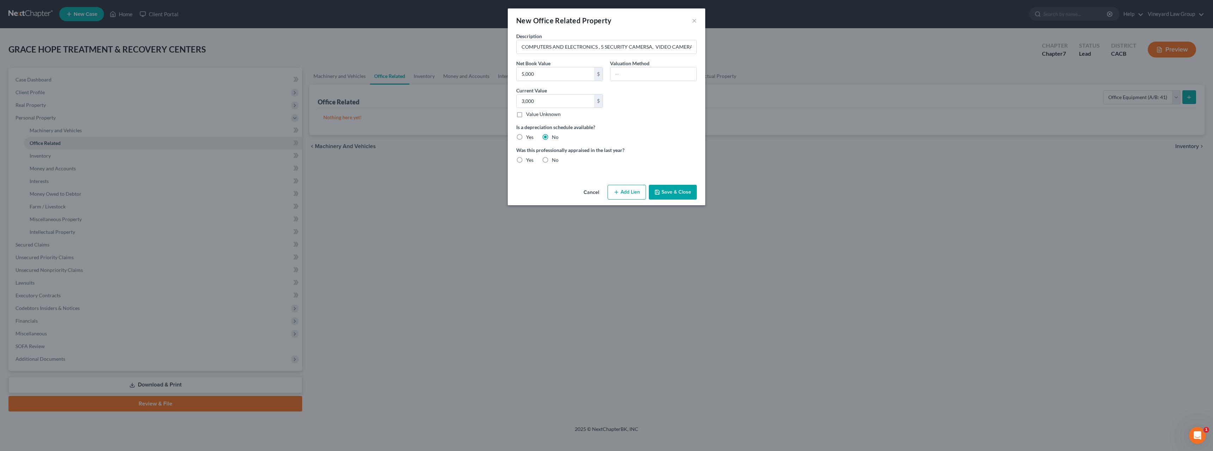
click at [555, 159] on input "No" at bounding box center [557, 159] width 5 height 5
radio input "true"
click at [618, 74] on input "text" at bounding box center [653, 73] width 86 height 13
type input "[PERSON_NAME] SALE VALUE"
click at [671, 194] on button "Save & Close" at bounding box center [673, 192] width 48 height 15
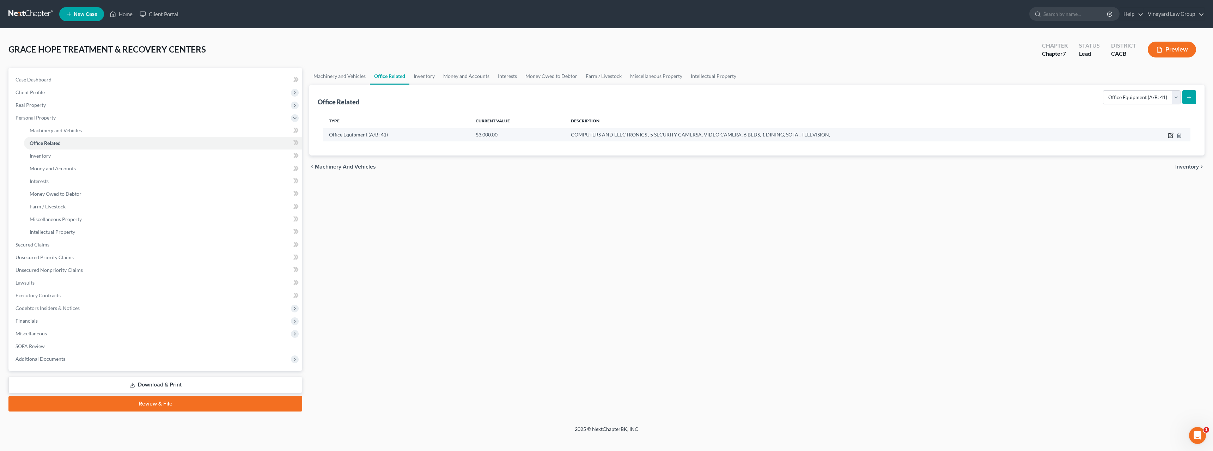
click at [1170, 136] on icon "button" at bounding box center [1170, 134] width 3 height 3
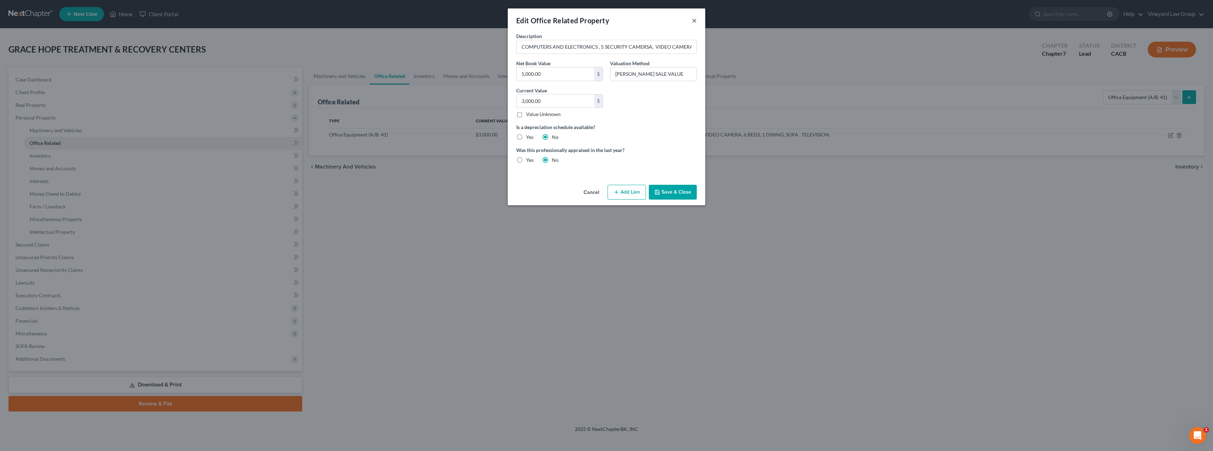
click at [696, 20] on button "×" at bounding box center [694, 20] width 5 height 8
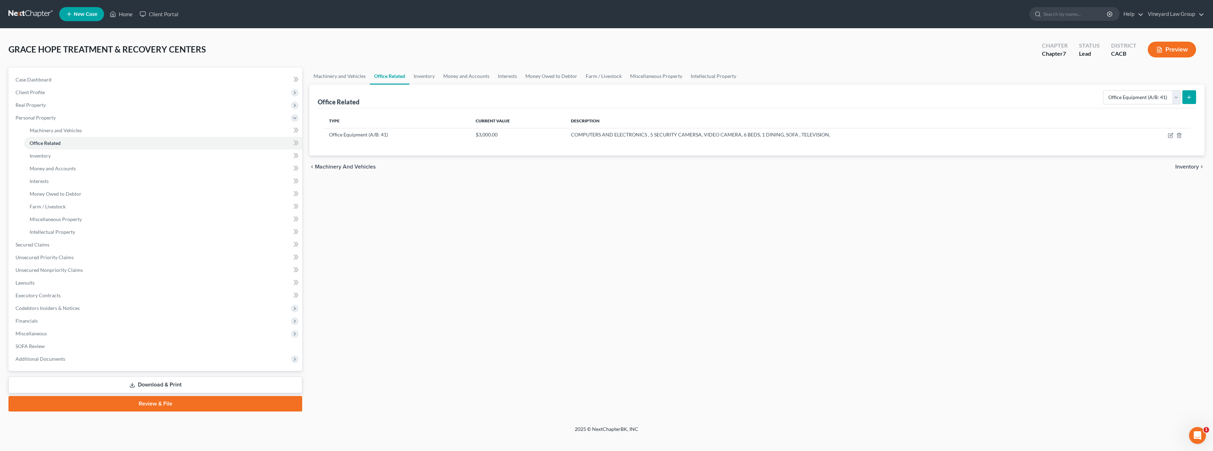
click at [1197, 169] on span "Inventory" at bounding box center [1187, 167] width 24 height 6
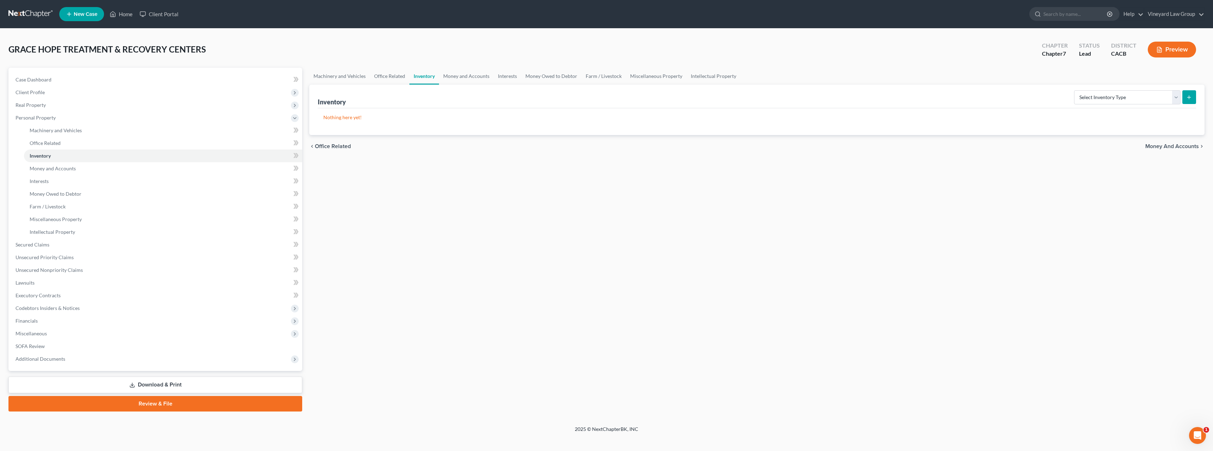
click at [1193, 146] on span "Money and Accounts" at bounding box center [1172, 146] width 54 height 6
click at [1175, 97] on select "Select Account Type Brokerage (A/B: 3, SOFA: 18) Cash on Hand (A/B: 2) Certific…" at bounding box center [1125, 97] width 111 height 14
select select "cash_on_hand"
click at [1070, 90] on select "Select Account Type Brokerage (A/B: 3, SOFA: 18) Cash on Hand (A/B: 2) Certific…" at bounding box center [1125, 97] width 111 height 14
click at [1187, 97] on icon "submit" at bounding box center [1189, 97] width 6 height 6
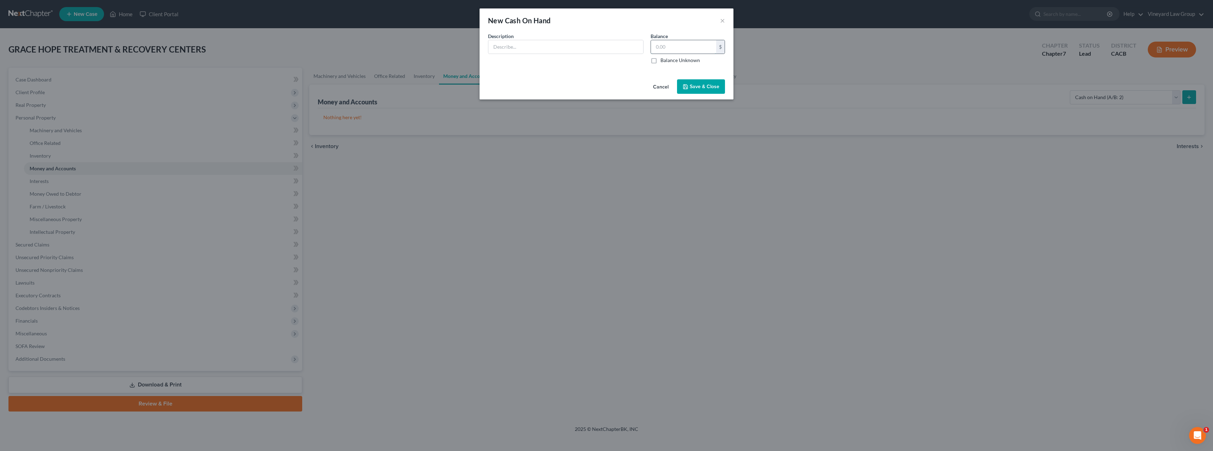
click at [658, 51] on input "text" at bounding box center [683, 46] width 65 height 13
type input "00"
click at [706, 88] on span "Save & Close" at bounding box center [705, 87] width 30 height 6
click at [722, 19] on button "×" at bounding box center [722, 20] width 5 height 8
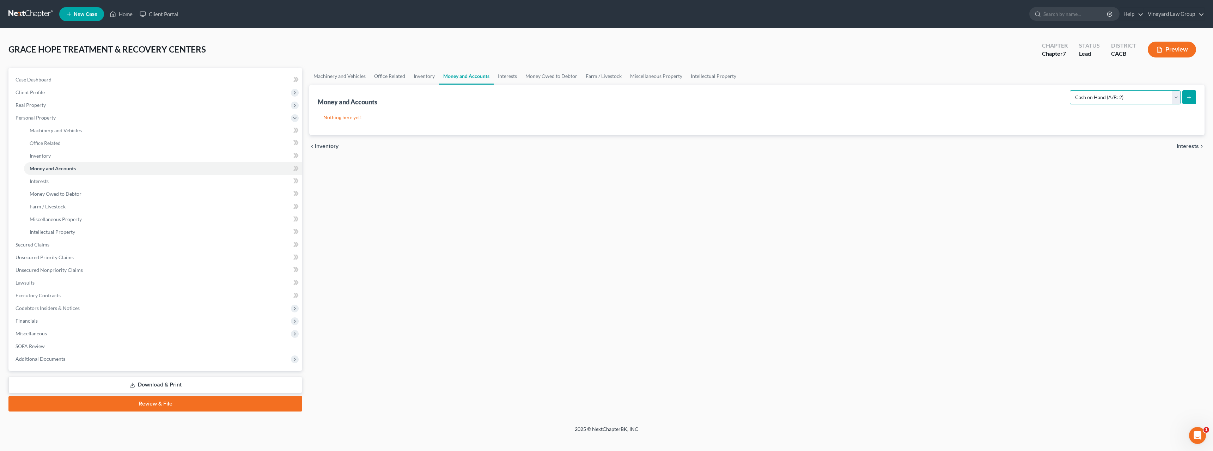
click at [1176, 97] on select "Select Account Type Brokerage (A/B: 3, SOFA: 18) Cash on Hand (A/B: 2) Certific…" at bounding box center [1125, 97] width 111 height 14
select select "checking"
click at [1070, 90] on select "Select Account Type Brokerage (A/B: 3, SOFA: 18) Cash on Hand (A/B: 2) Certific…" at bounding box center [1125, 97] width 111 height 14
click at [1191, 146] on span "Interests" at bounding box center [1187, 146] width 22 height 6
click at [1180, 146] on span "Money Owed to Debtor" at bounding box center [1169, 146] width 59 height 6
